Goal: Task Accomplishment & Management: Use online tool/utility

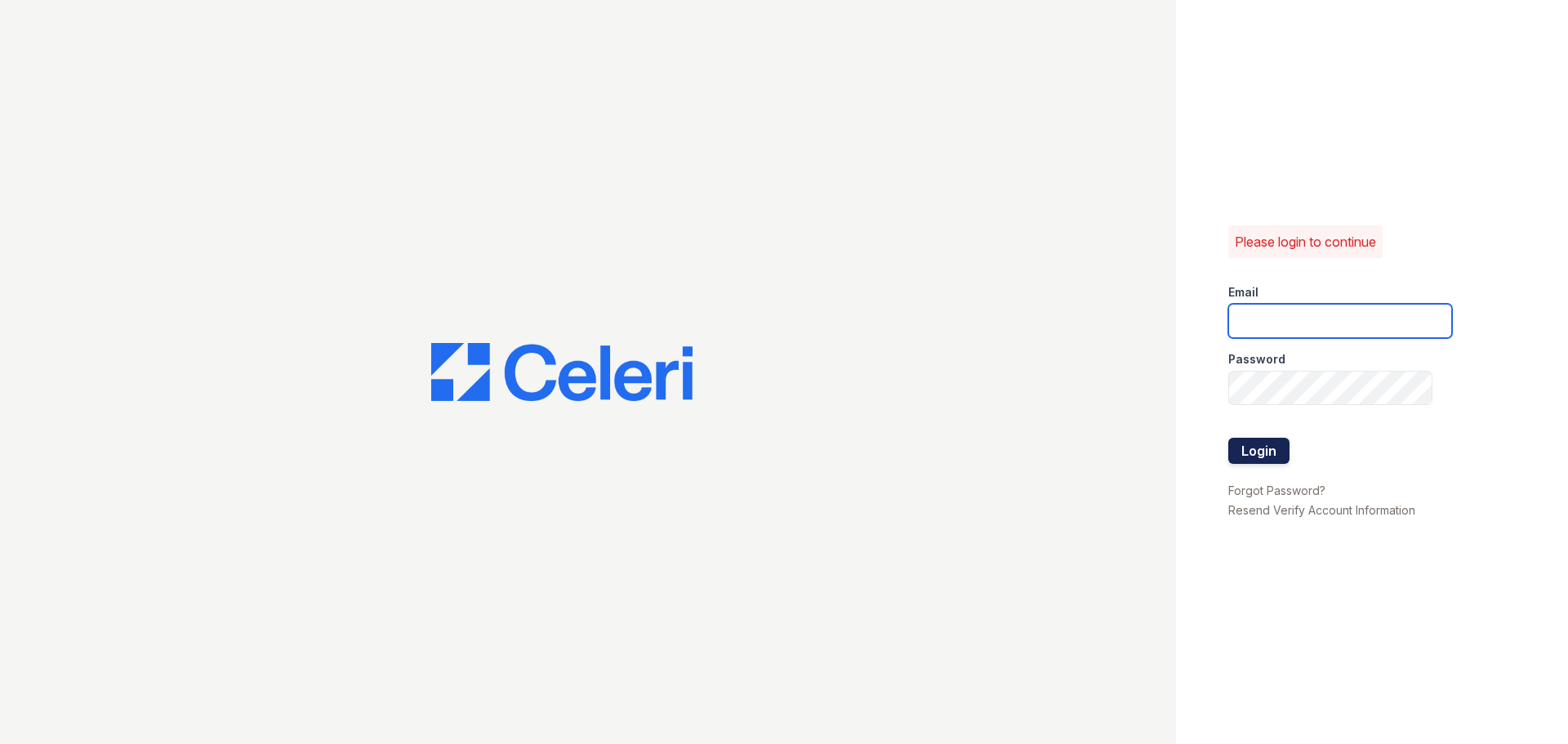
type input "[EMAIL_ADDRESS][DOMAIN_NAME]"
click at [1270, 452] on button "Login" at bounding box center [1259, 451] width 61 height 26
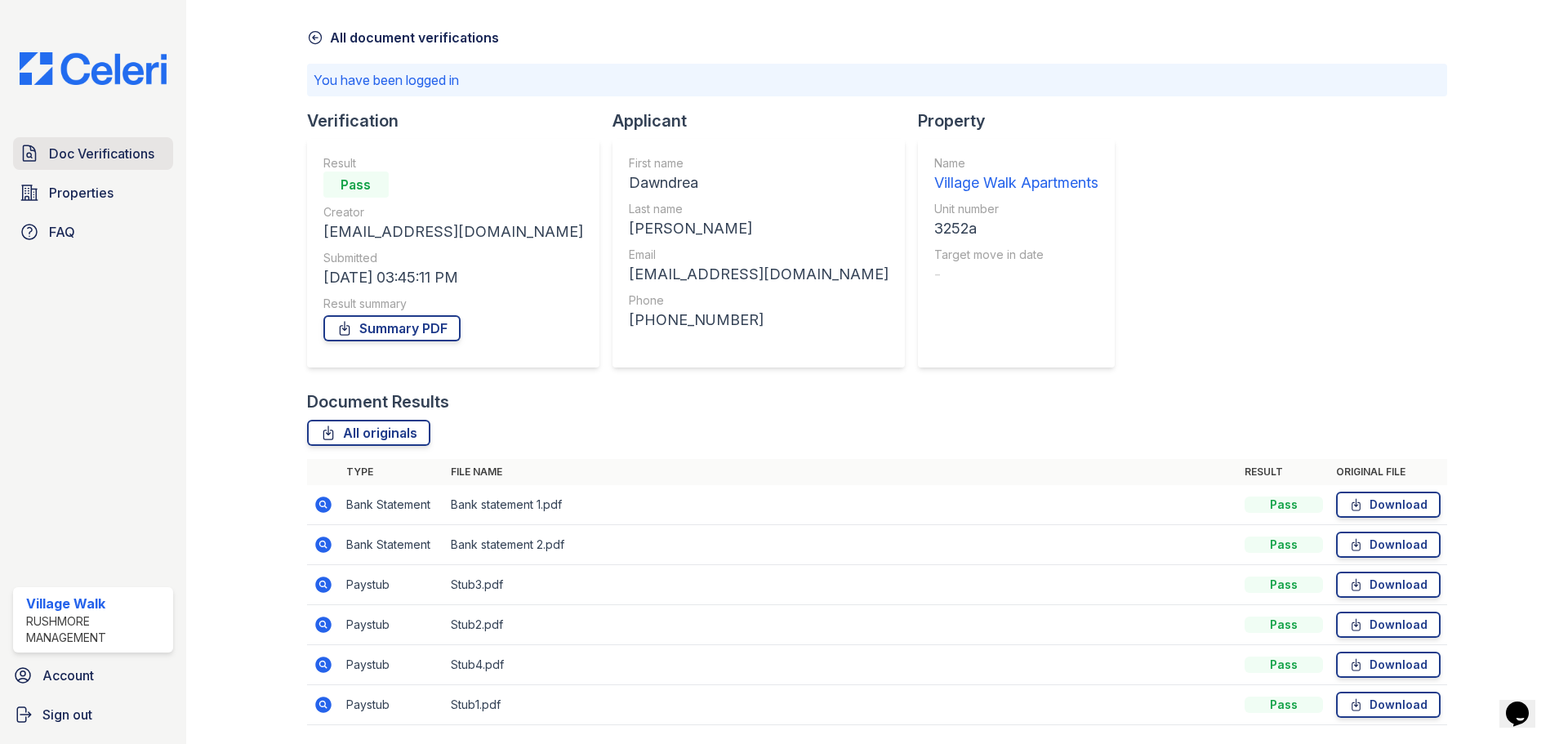
scroll to position [29, 0]
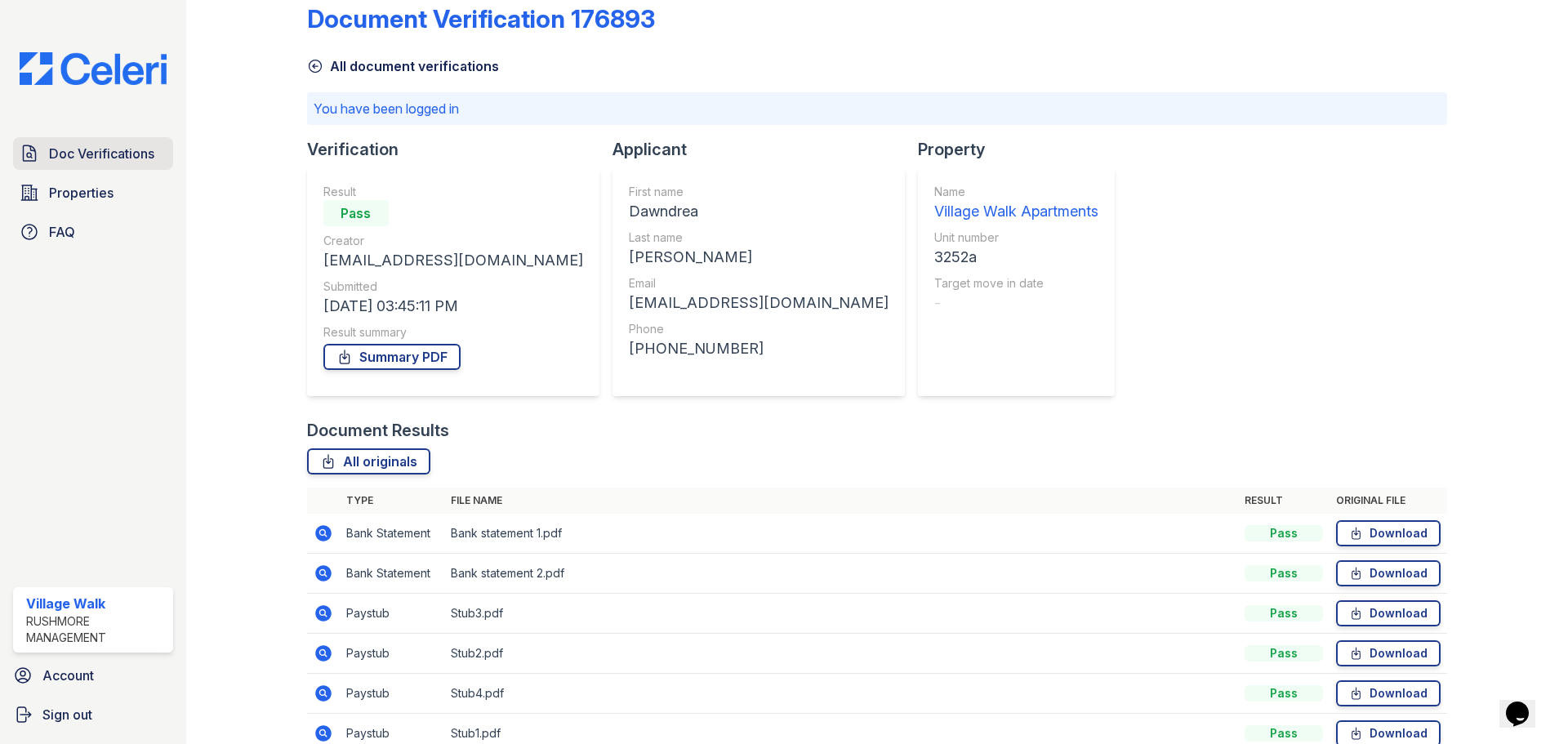
click at [86, 154] on span "Doc Verifications" at bounding box center [101, 153] width 105 height 20
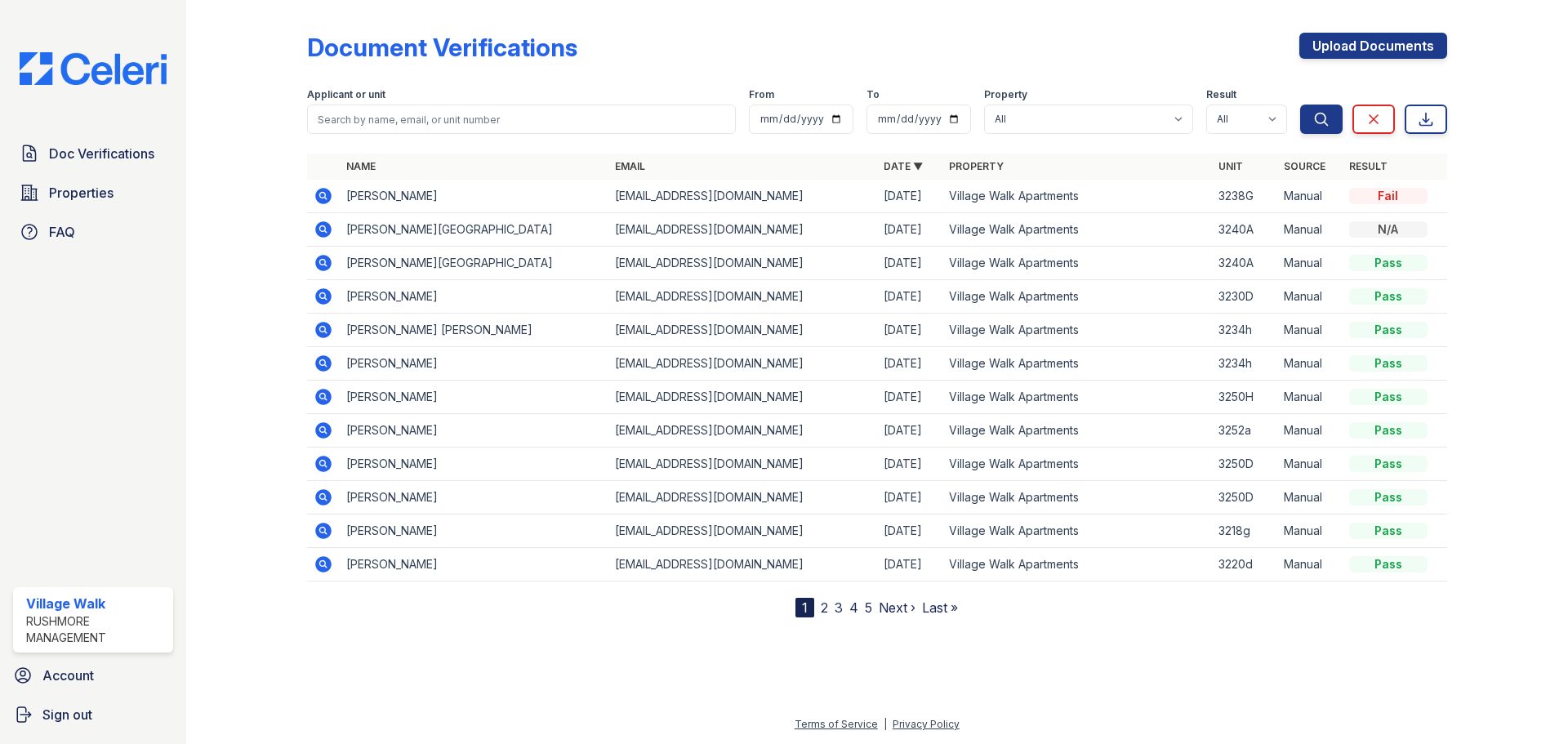
click at [1329, 189] on td "Manual" at bounding box center [1309, 196] width 65 height 34
drag, startPoint x: 633, startPoint y: 198, endPoint x: 621, endPoint y: 204, distance: 13.4
click at [635, 203] on td "[EMAIL_ADDRESS][DOMAIN_NAME]" at bounding box center [742, 196] width 269 height 34
click at [321, 195] on icon at bounding box center [322, 195] width 4 height 4
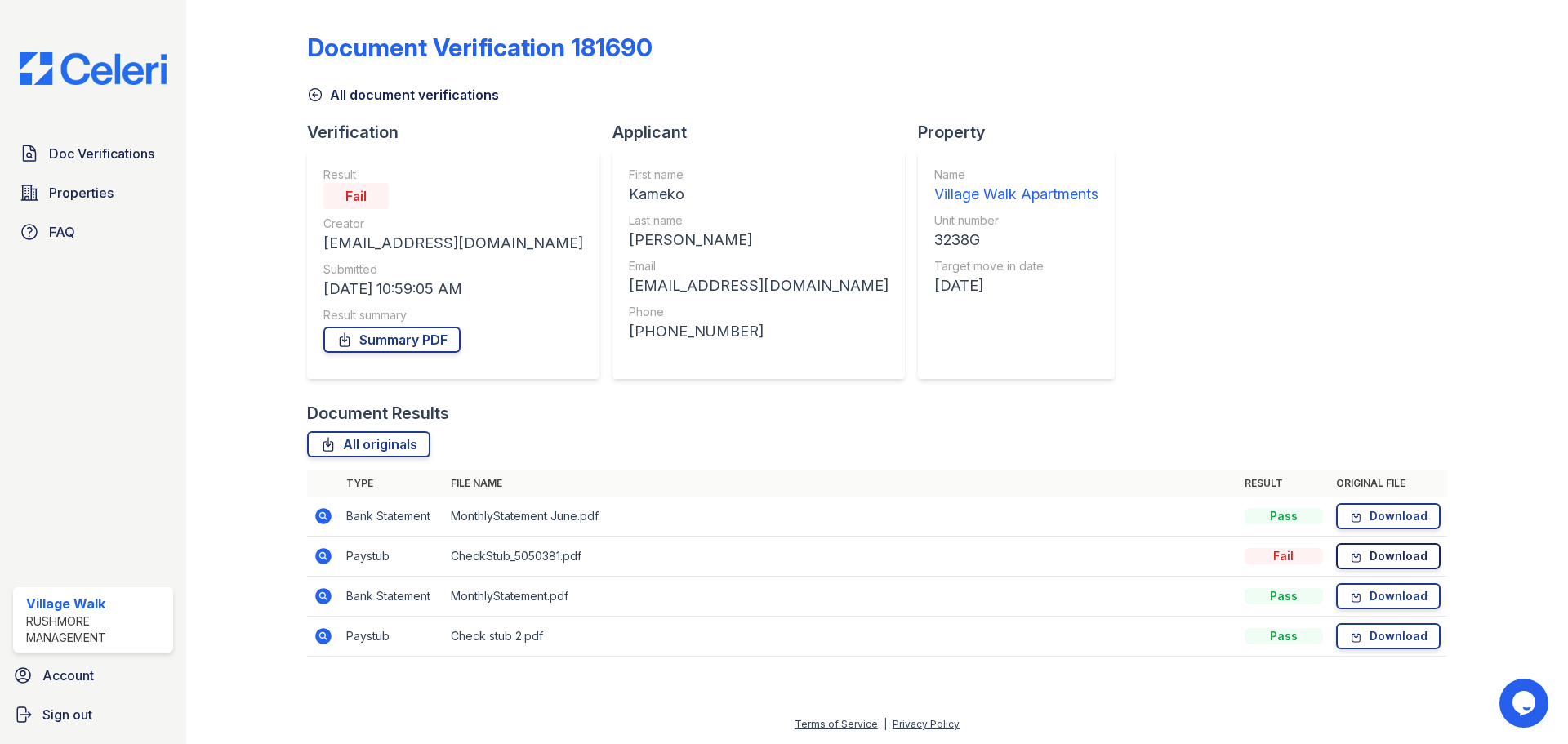
click at [1425, 561] on link "Download" at bounding box center [1388, 556] width 104 height 26
